Goal: Task Accomplishment & Management: Use online tool/utility

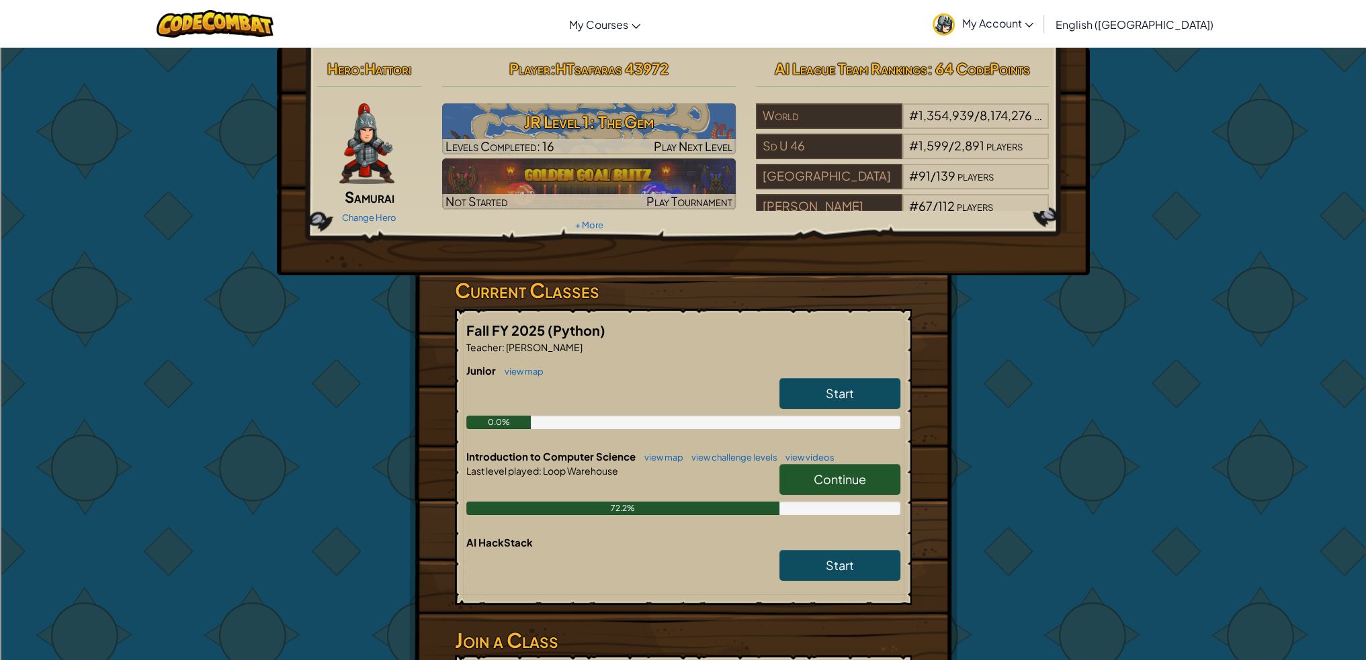
click at [860, 477] on span "Continue" at bounding box center [839, 479] width 52 height 15
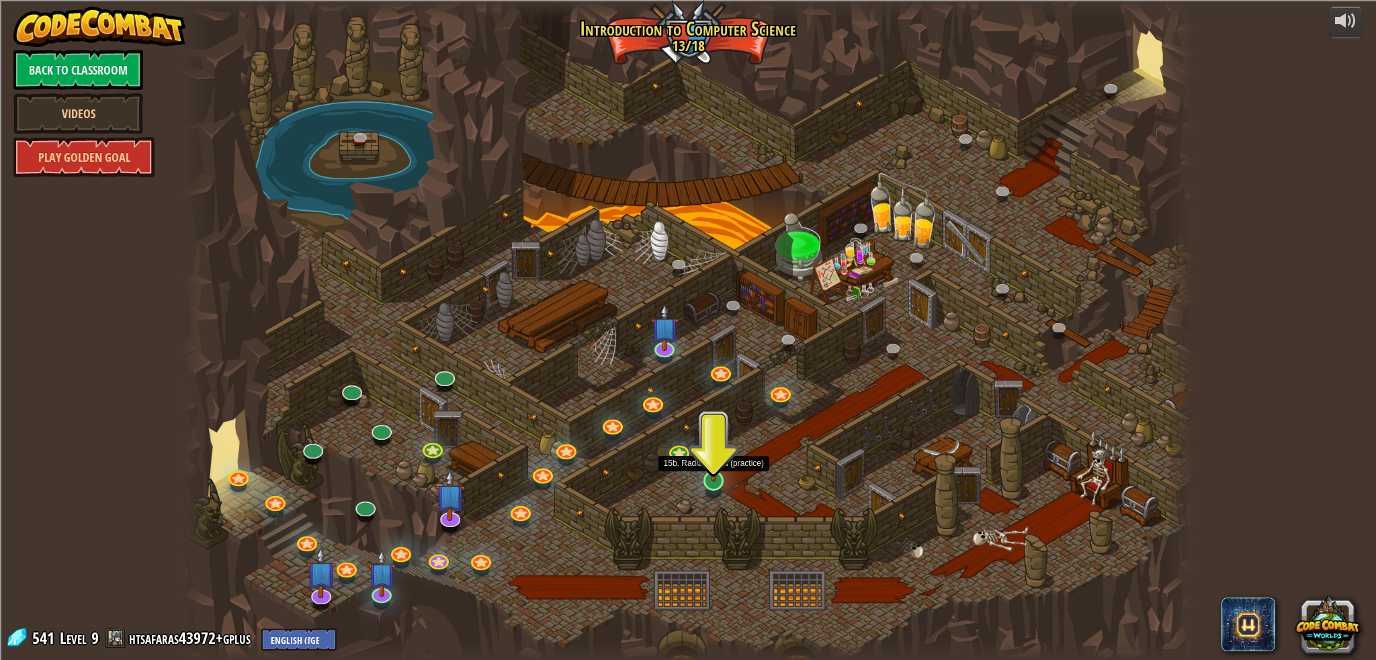
click at [703, 478] on img at bounding box center [714, 451] width 28 height 63
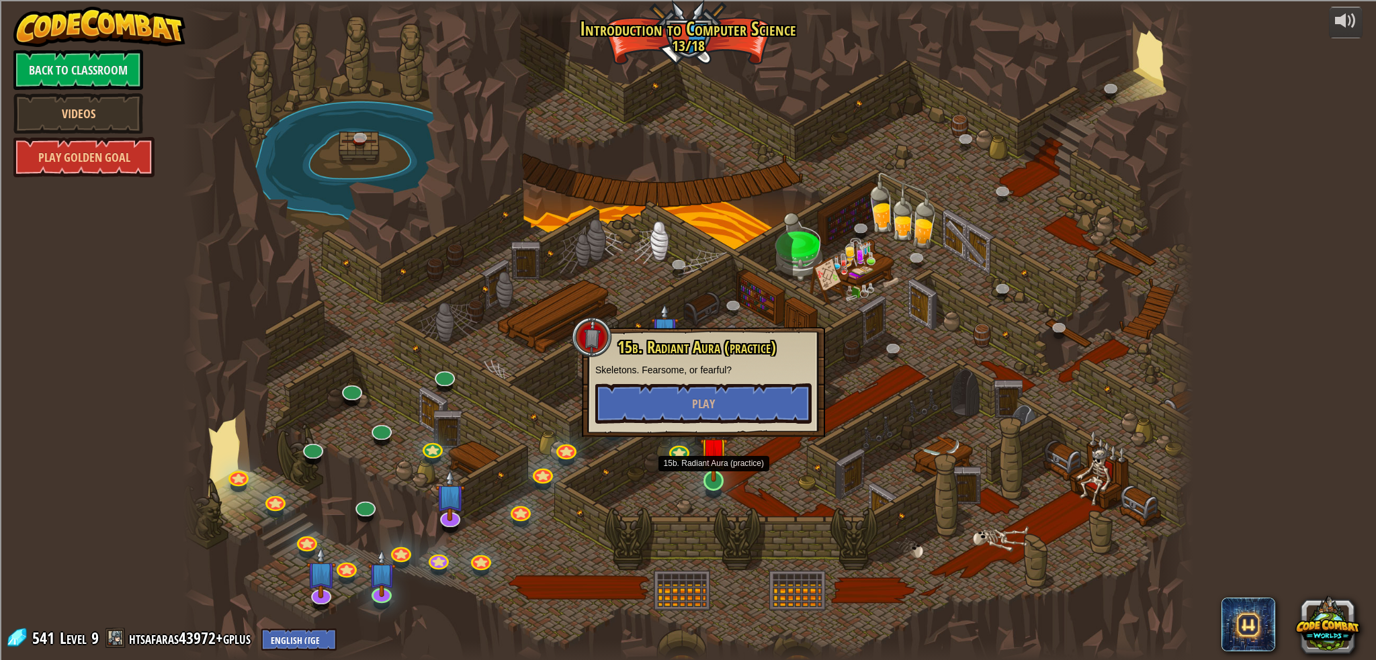
click at [707, 480] on img at bounding box center [714, 451] width 28 height 63
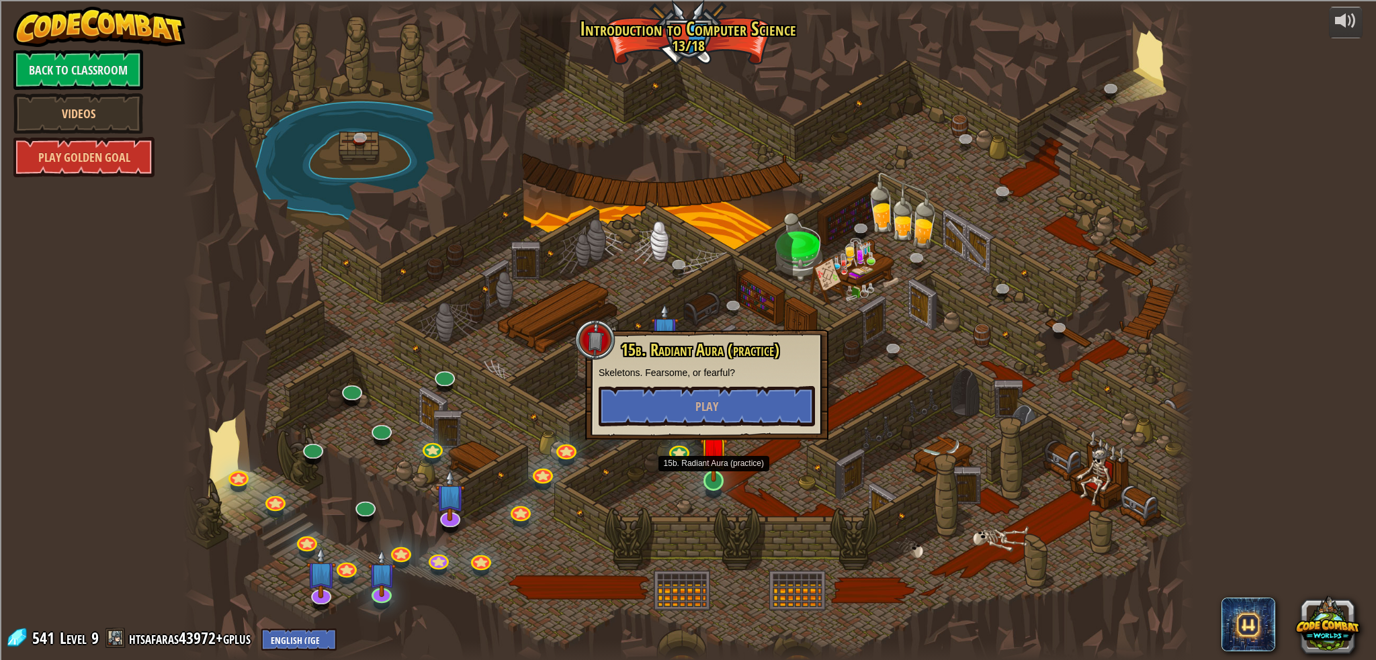
click at [707, 480] on img at bounding box center [714, 451] width 28 height 63
click at [730, 403] on button "Play" at bounding box center [707, 406] width 216 height 40
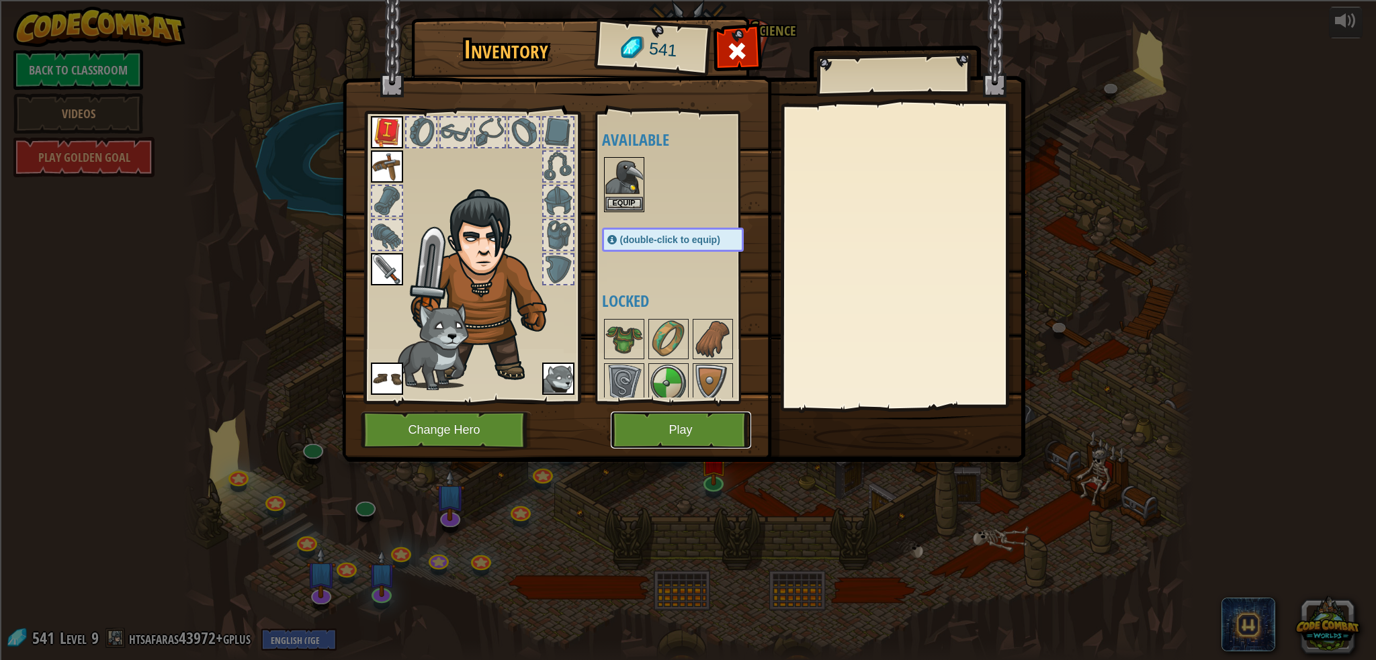
click at [717, 444] on button "Play" at bounding box center [681, 430] width 140 height 37
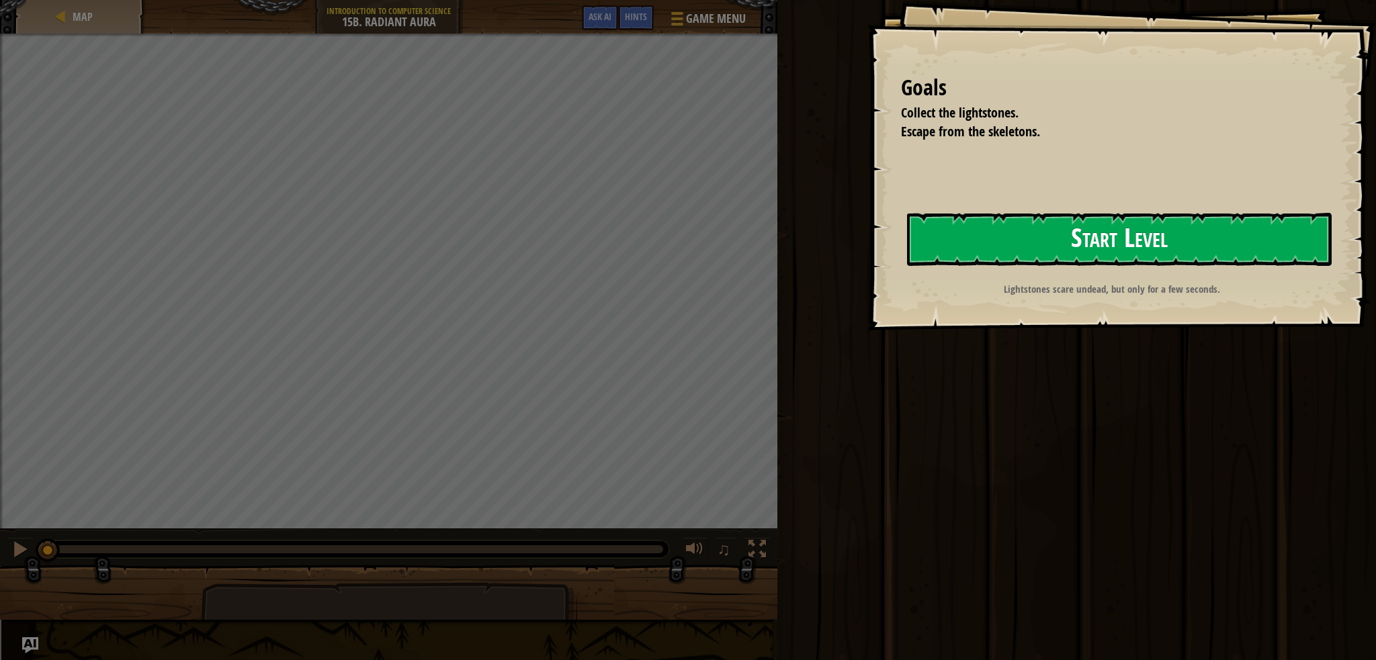
click at [1097, 218] on button "Start Level" at bounding box center [1119, 239] width 425 height 53
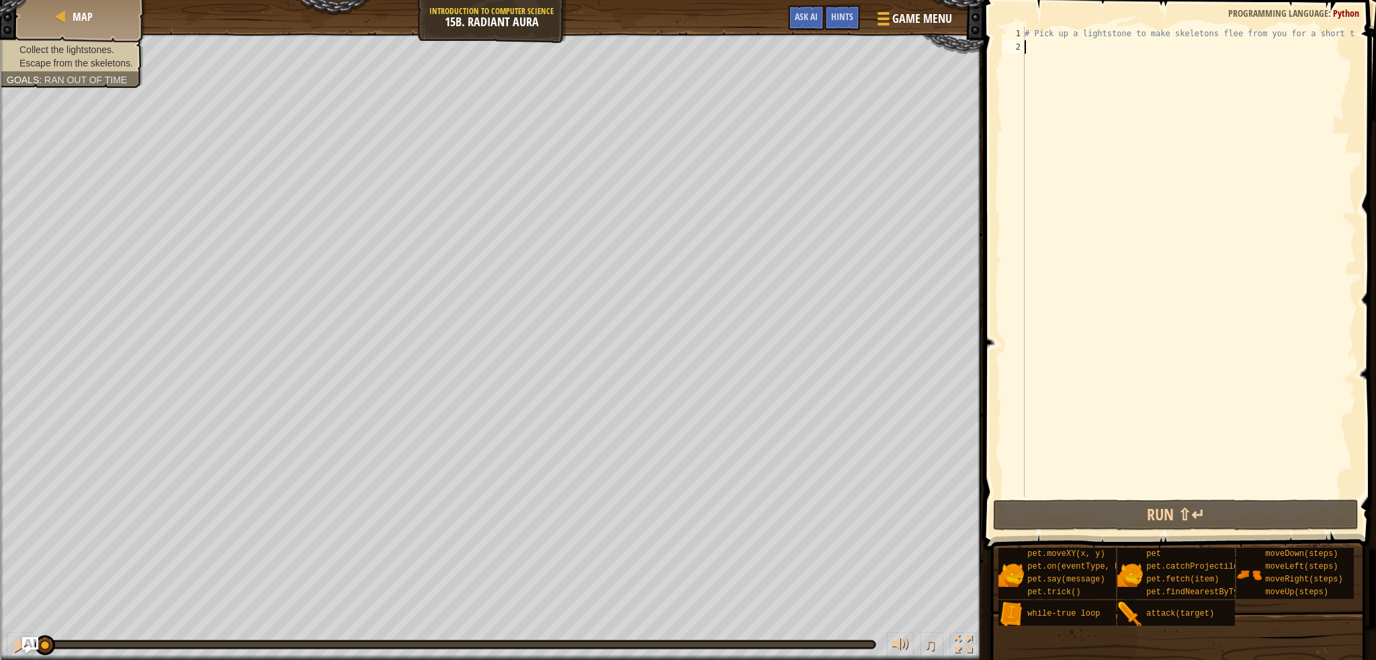
type textarea "h"
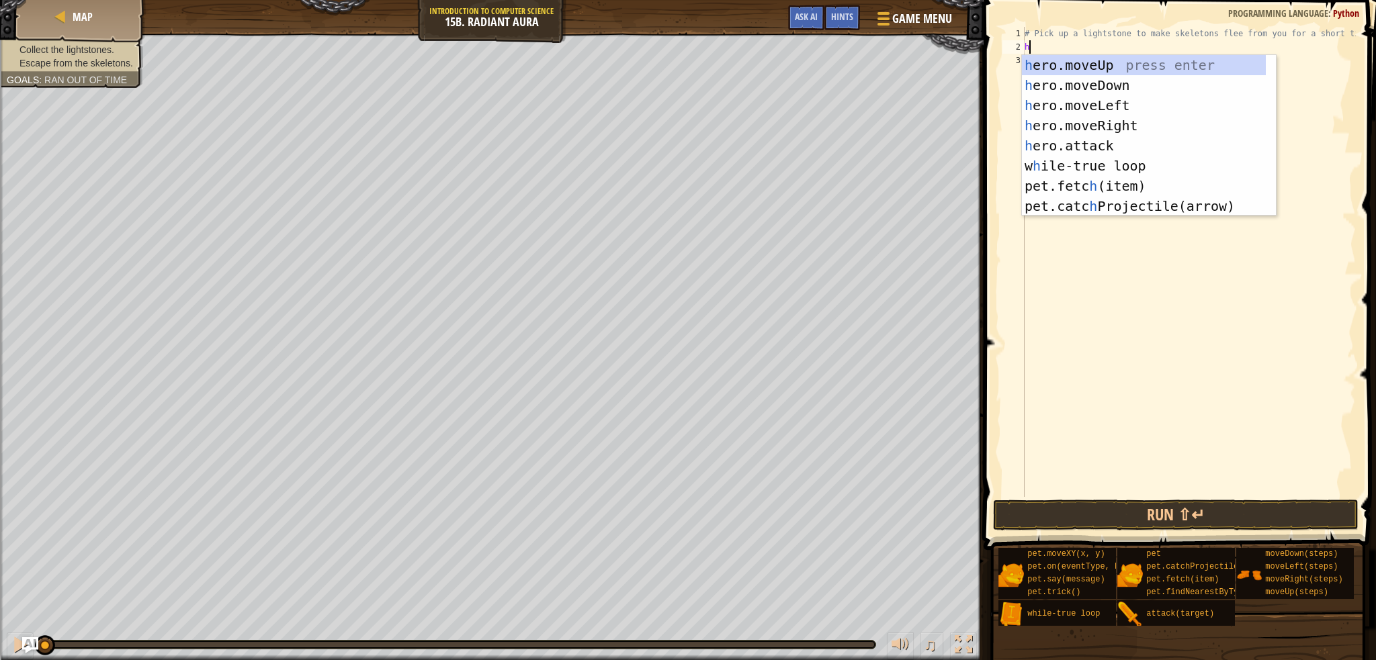
scroll to position [6, 0]
click at [1145, 61] on div "h ero.moveUp press enter h ero.moveDown press enter h ero.moveLeft press enter …" at bounding box center [1144, 156] width 244 height 202
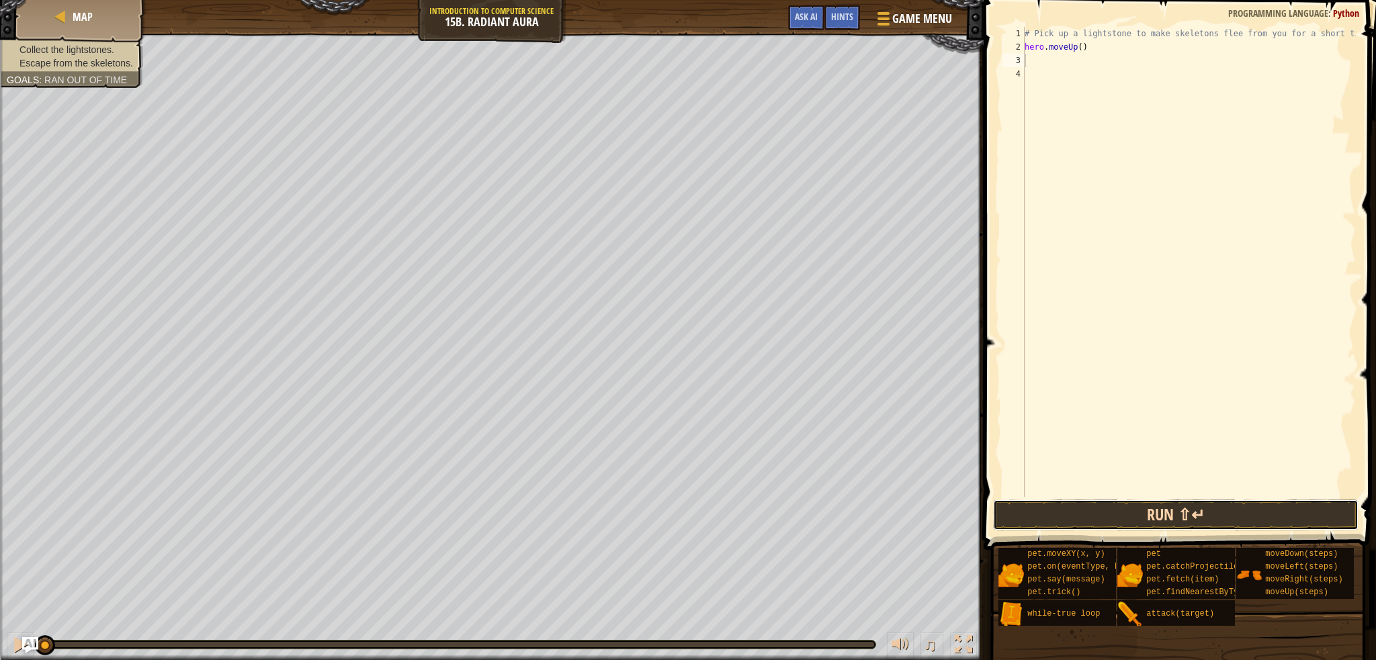
click at [1188, 517] on button "Run ⇧↵" at bounding box center [1175, 515] width 365 height 31
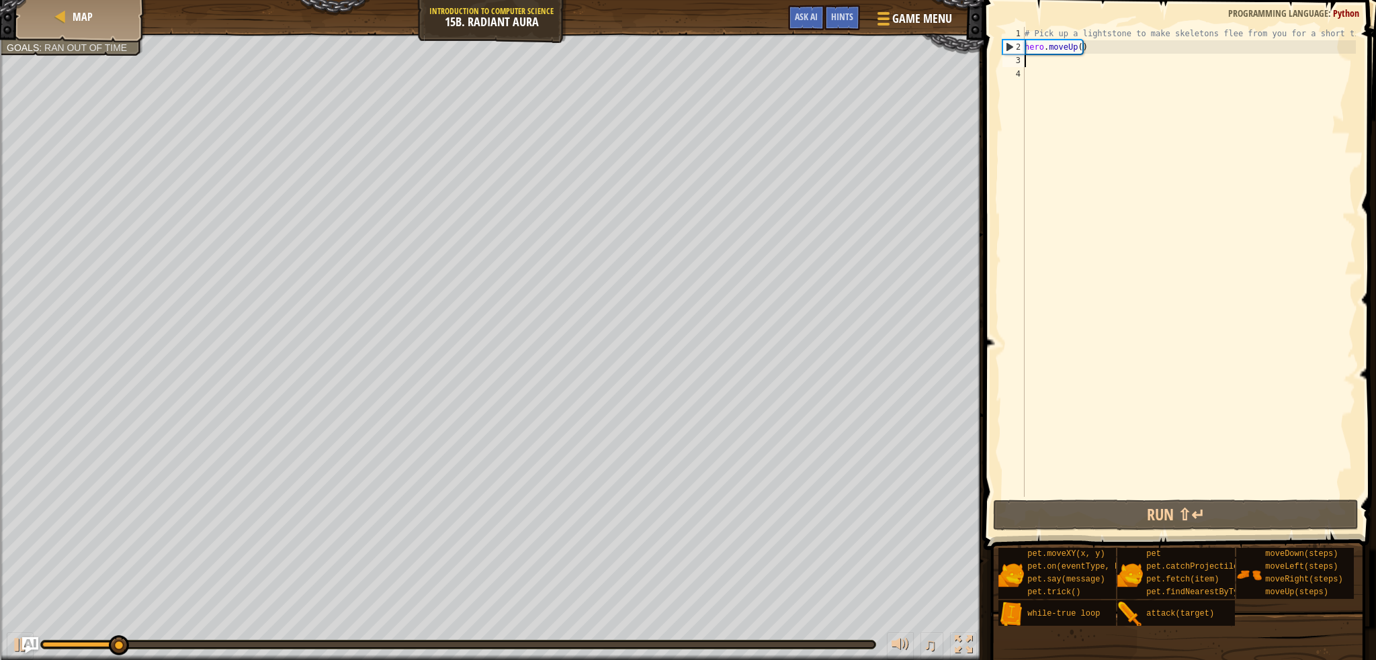
type textarea "h"
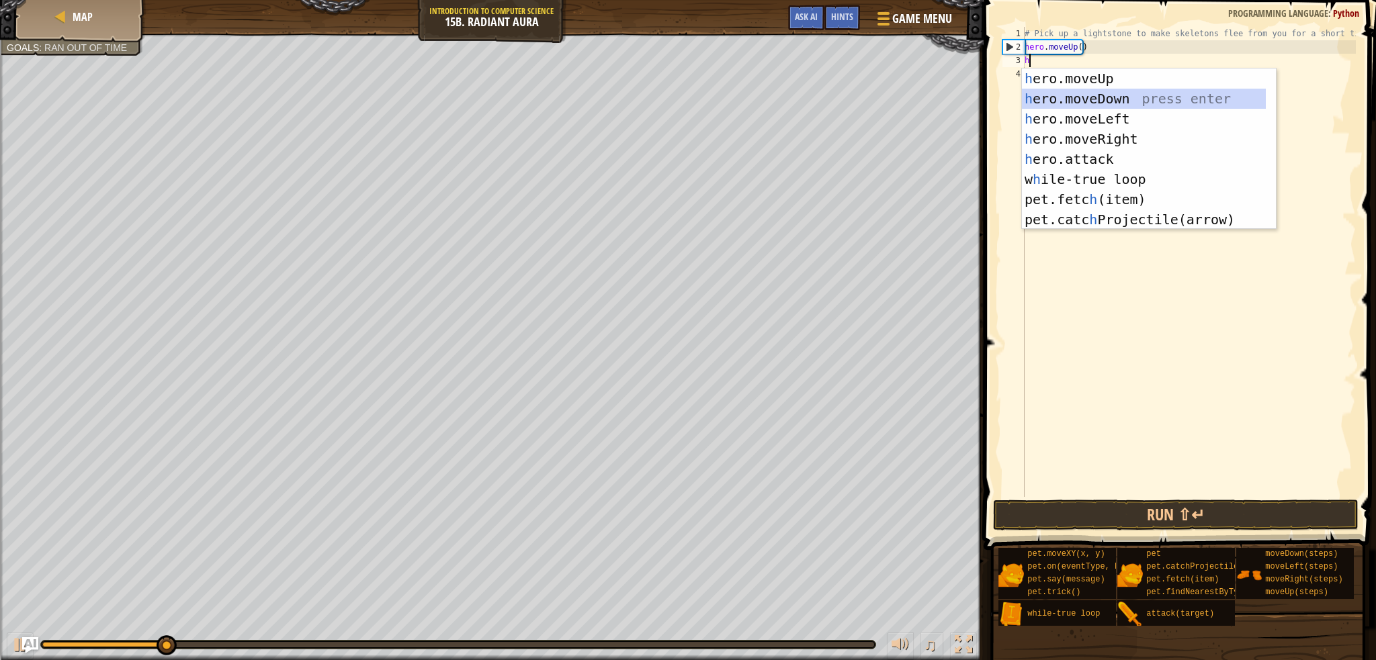
click at [1118, 100] on div "h ero.moveUp press enter h ero.moveDown press enter h ero.moveLeft press enter …" at bounding box center [1144, 170] width 244 height 202
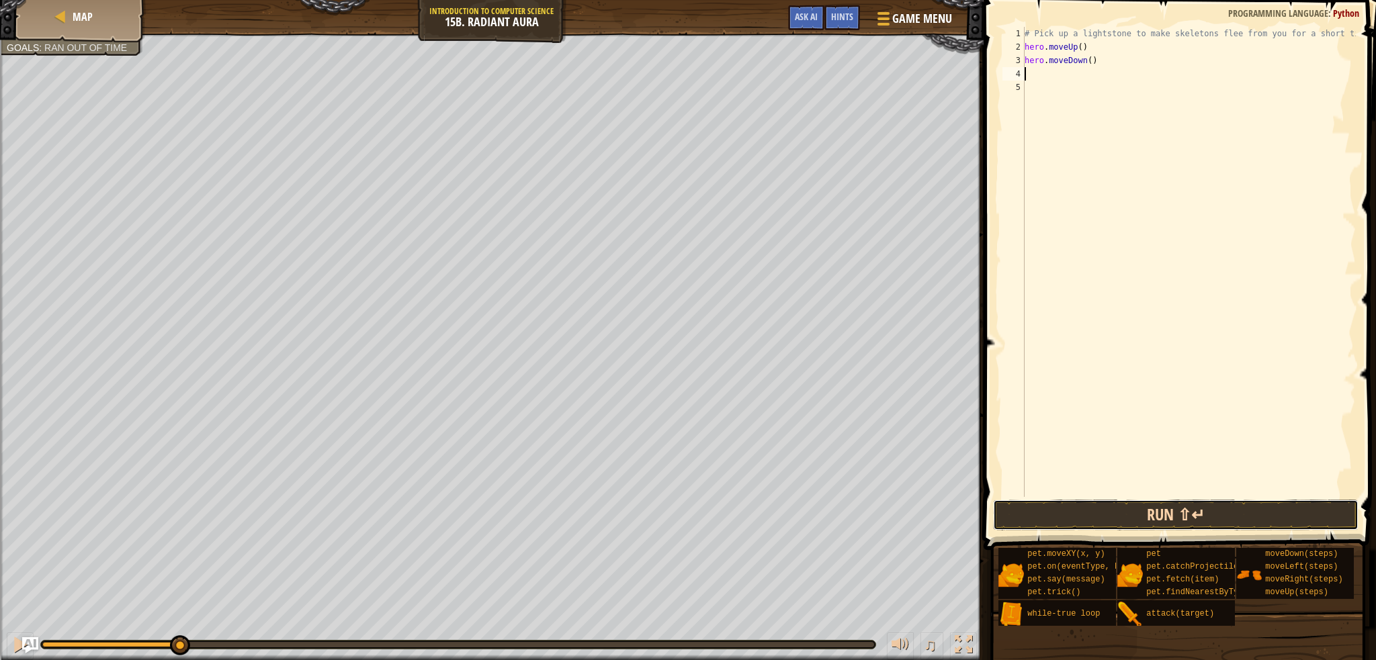
click at [1077, 520] on button "Run ⇧↵" at bounding box center [1175, 515] width 365 height 31
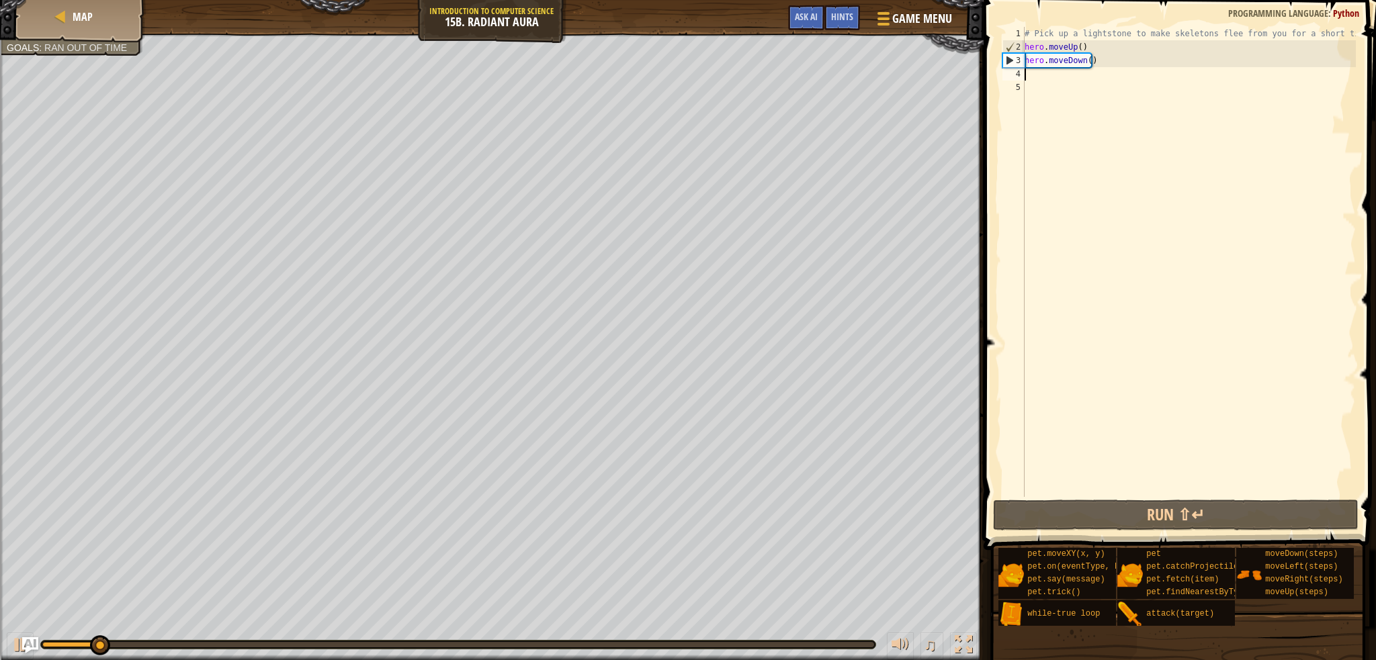
type textarea "h"
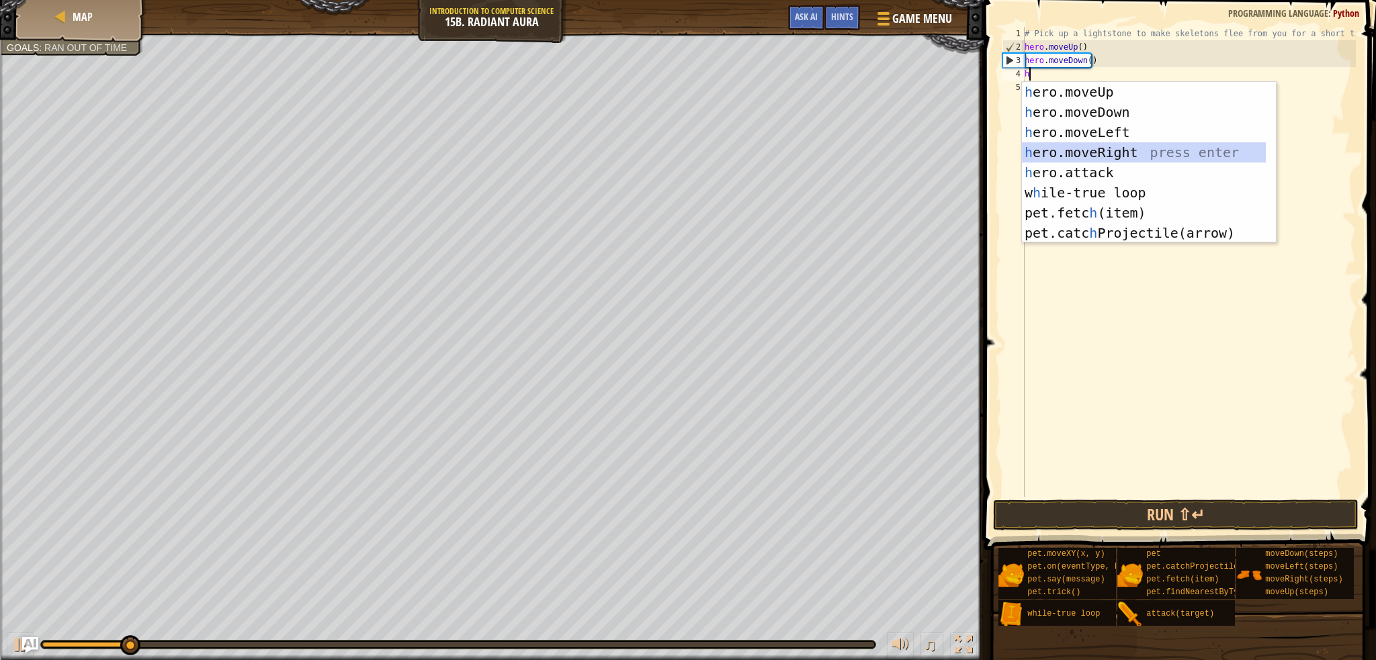
click at [1112, 155] on div "h ero.moveUp press enter h ero.moveDown press enter h ero.moveLeft press enter …" at bounding box center [1144, 183] width 244 height 202
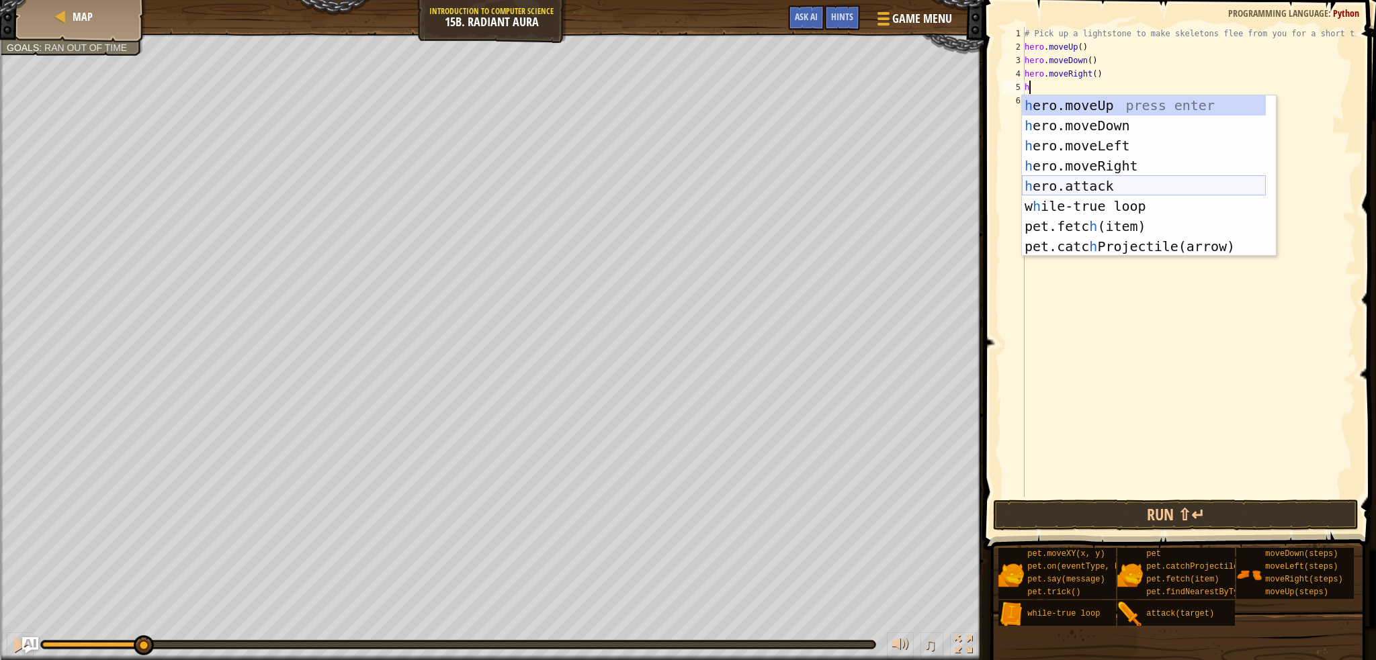
click at [1129, 190] on div "h ero.moveUp press enter h ero.moveDown press enter h ero.moveLeft press enter …" at bounding box center [1144, 196] width 244 height 202
type textarea "hero.attack("Enemy Name")"
